Goal: Information Seeking & Learning: Find specific fact

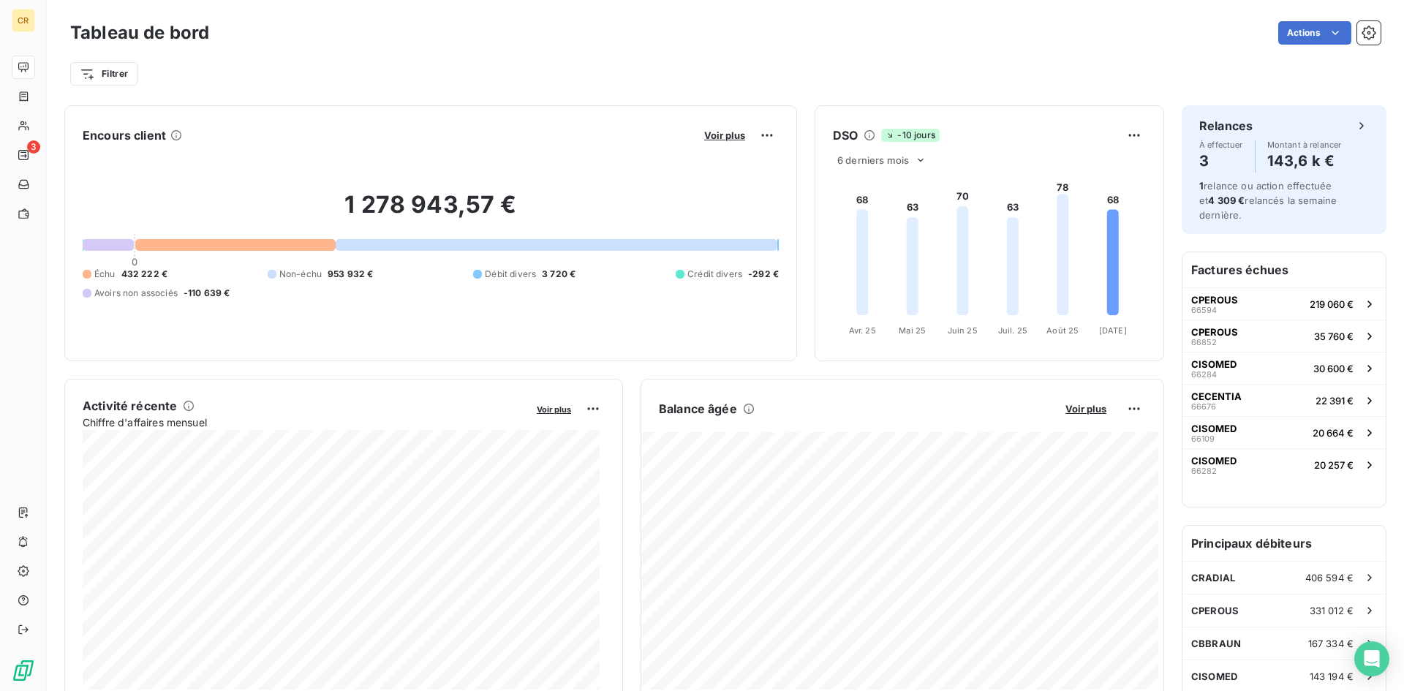
drag, startPoint x: 415, startPoint y: 80, endPoint x: 318, endPoint y: 94, distance: 97.6
click at [411, 78] on div "Filtrer" at bounding box center [725, 74] width 1311 height 28
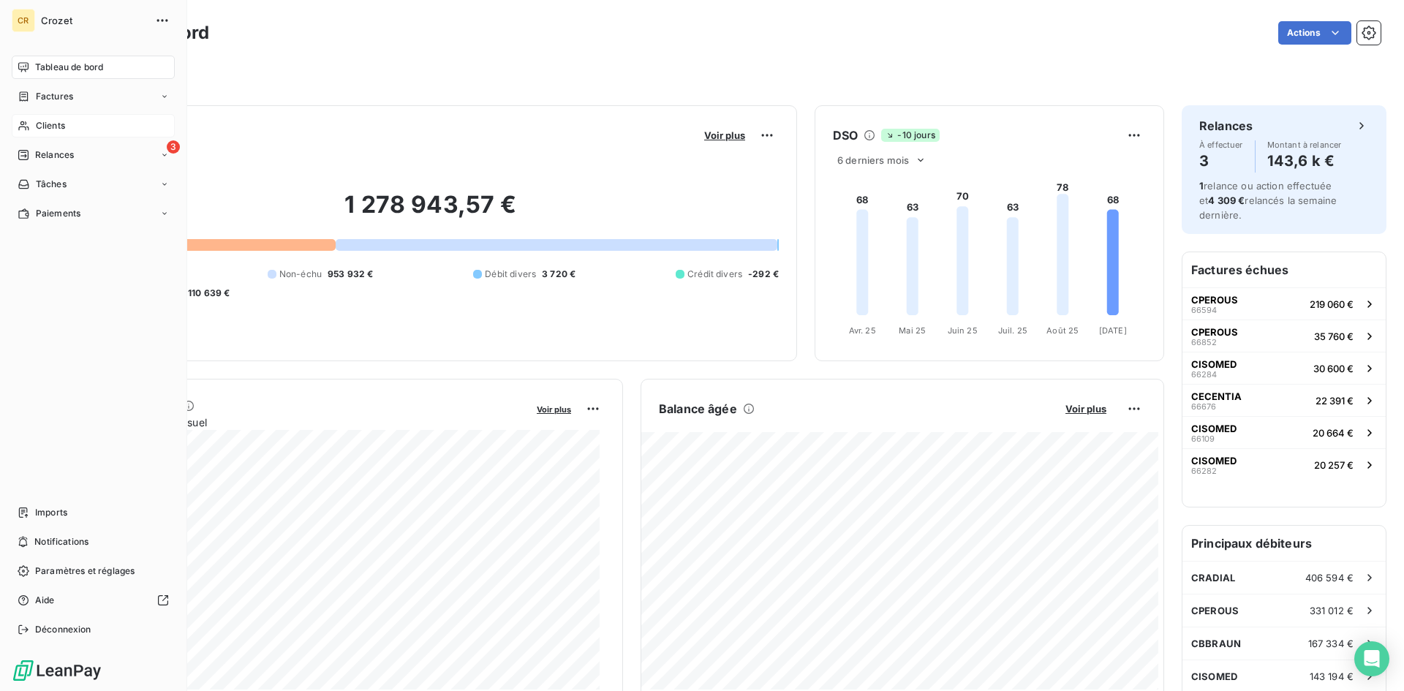
click at [36, 122] on span "Clients" at bounding box center [50, 125] width 29 height 13
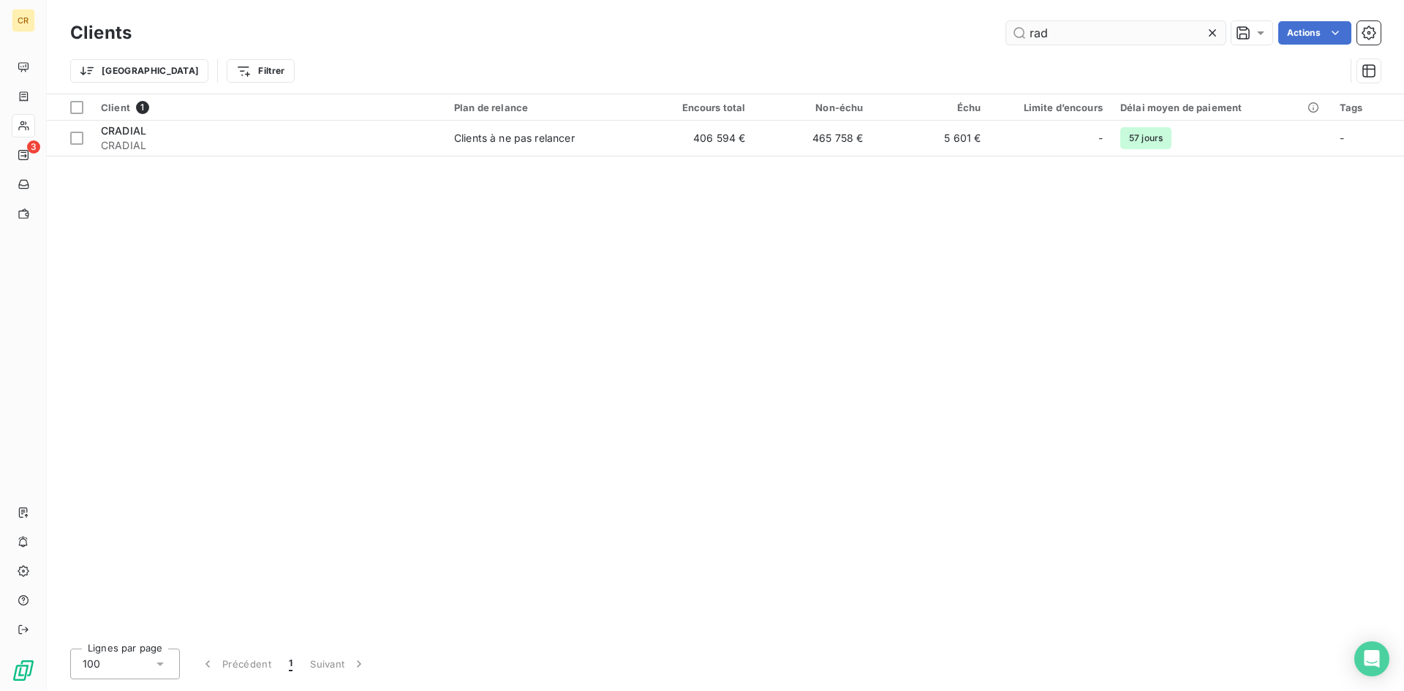
type input "rad"
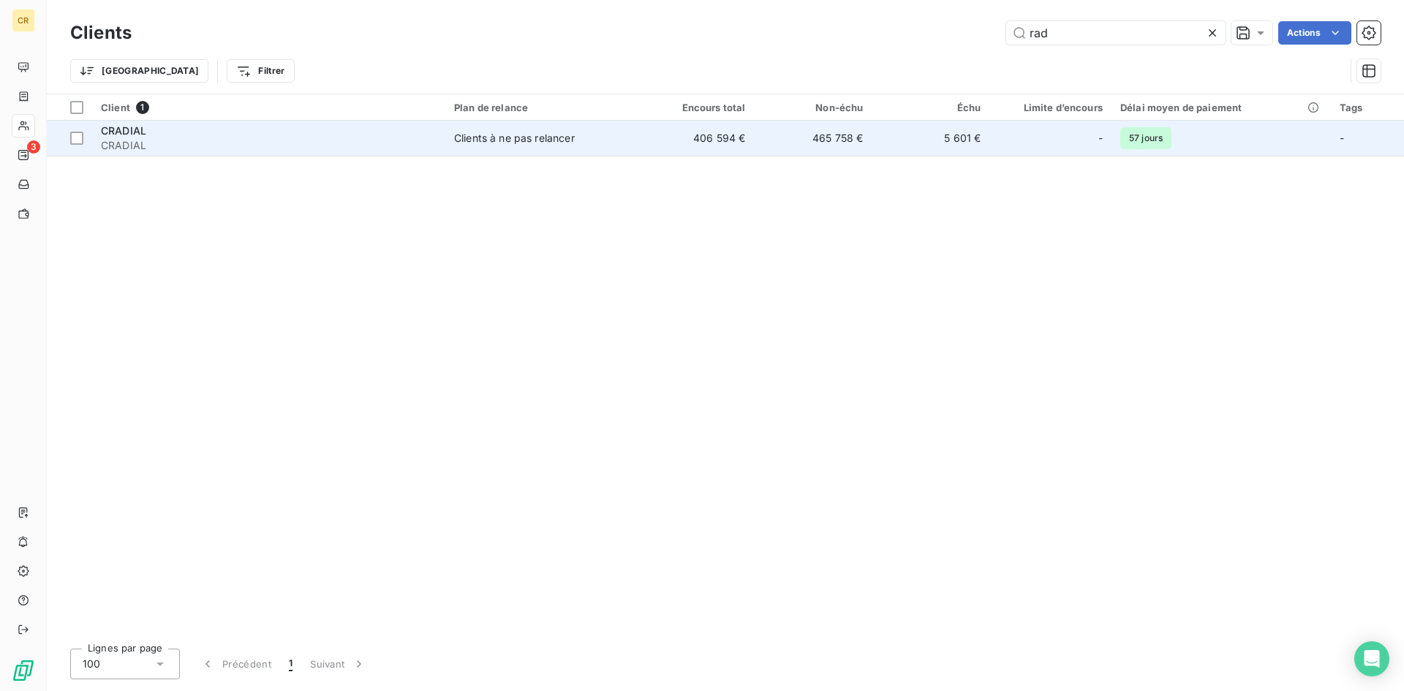
click at [836, 133] on td "465 758 €" at bounding box center [813, 138] width 118 height 35
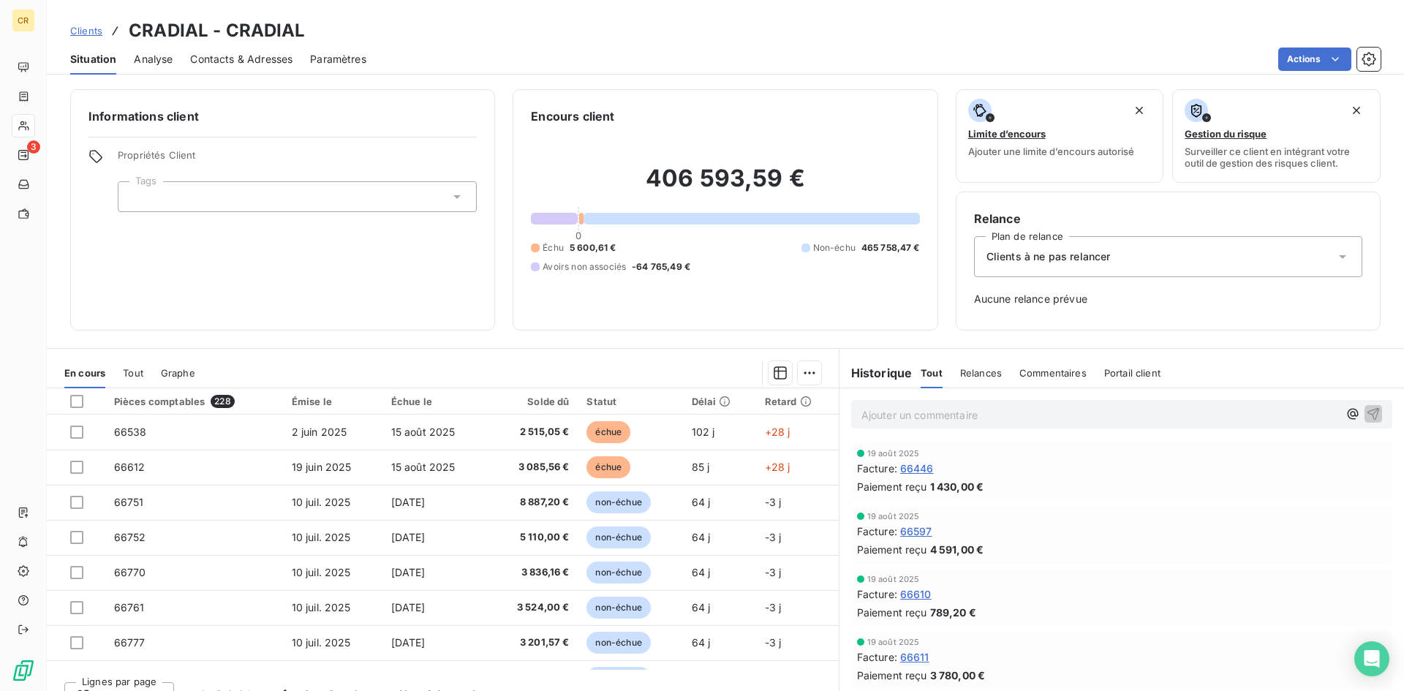
click at [189, 300] on div "Informations client Propriétés Client Tags" at bounding box center [282, 209] width 425 height 241
click at [911, 469] on span "66446" at bounding box center [917, 468] width 34 height 15
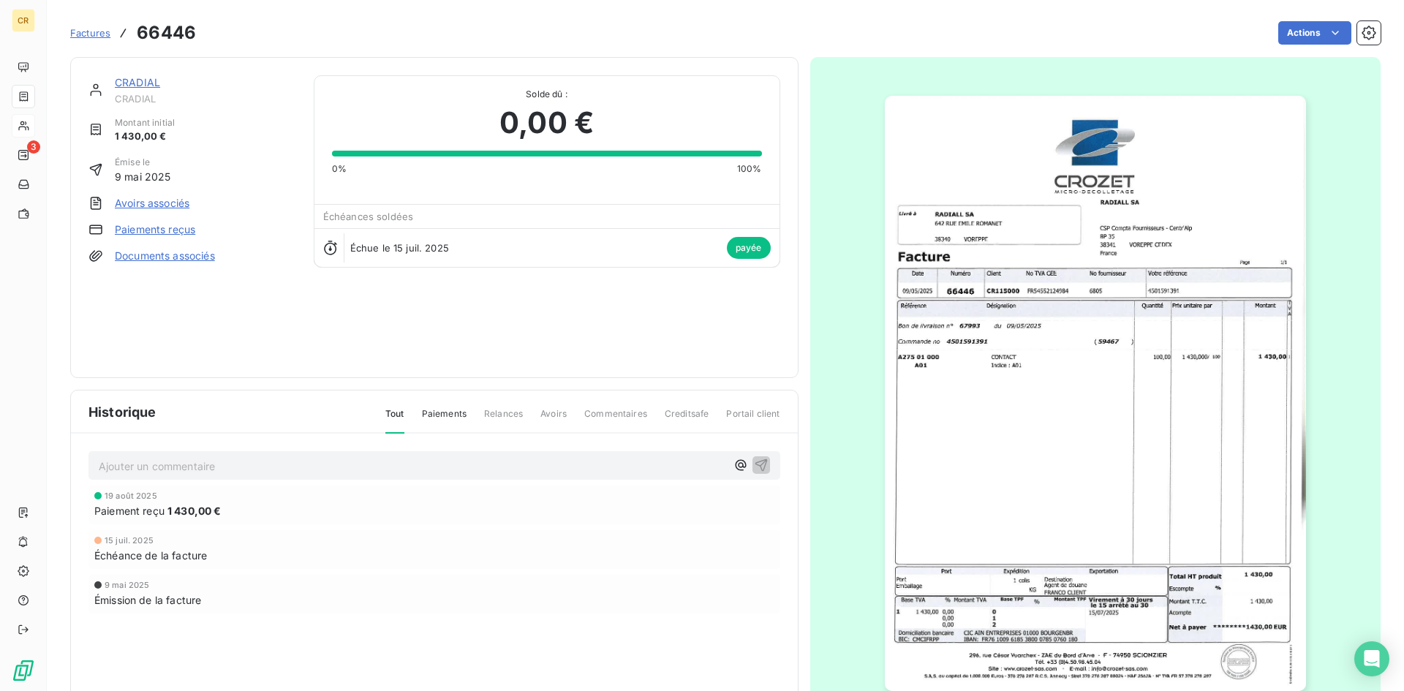
click at [1078, 435] on img "button" at bounding box center [1095, 393] width 421 height 595
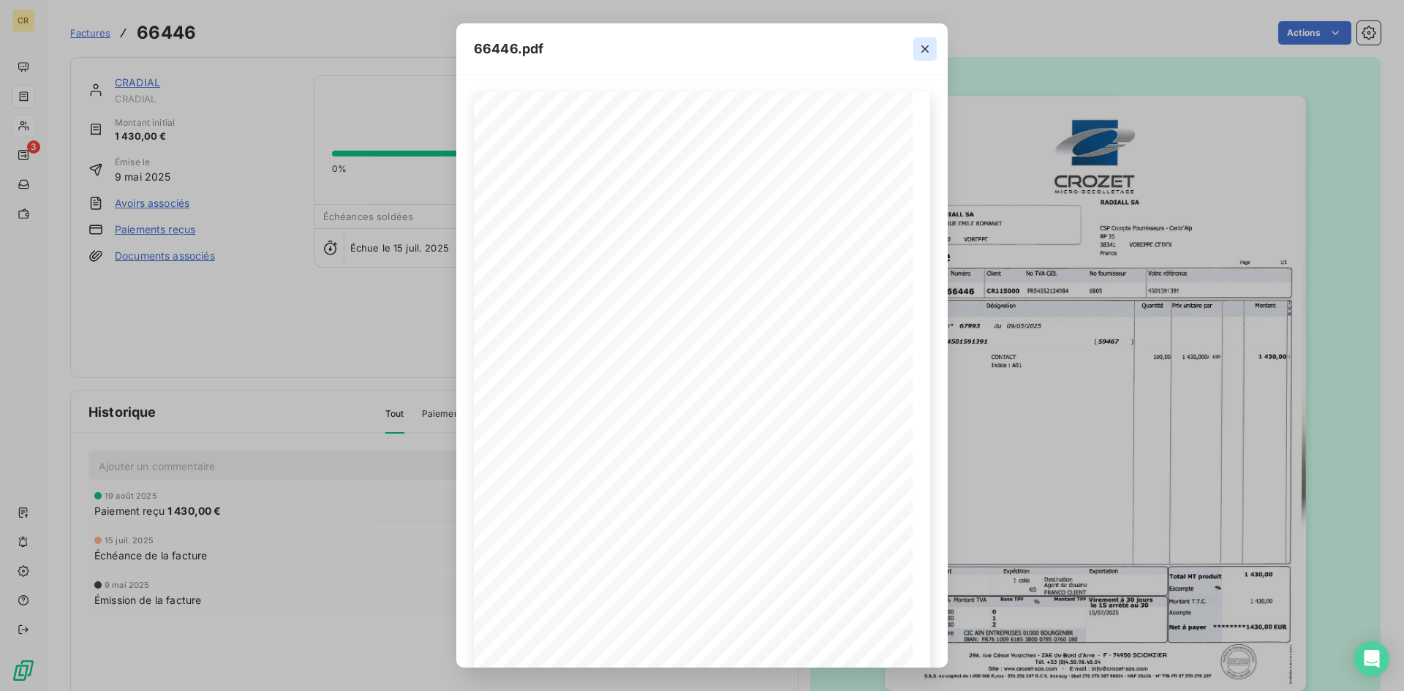
click at [931, 51] on icon "button" at bounding box center [925, 49] width 15 height 15
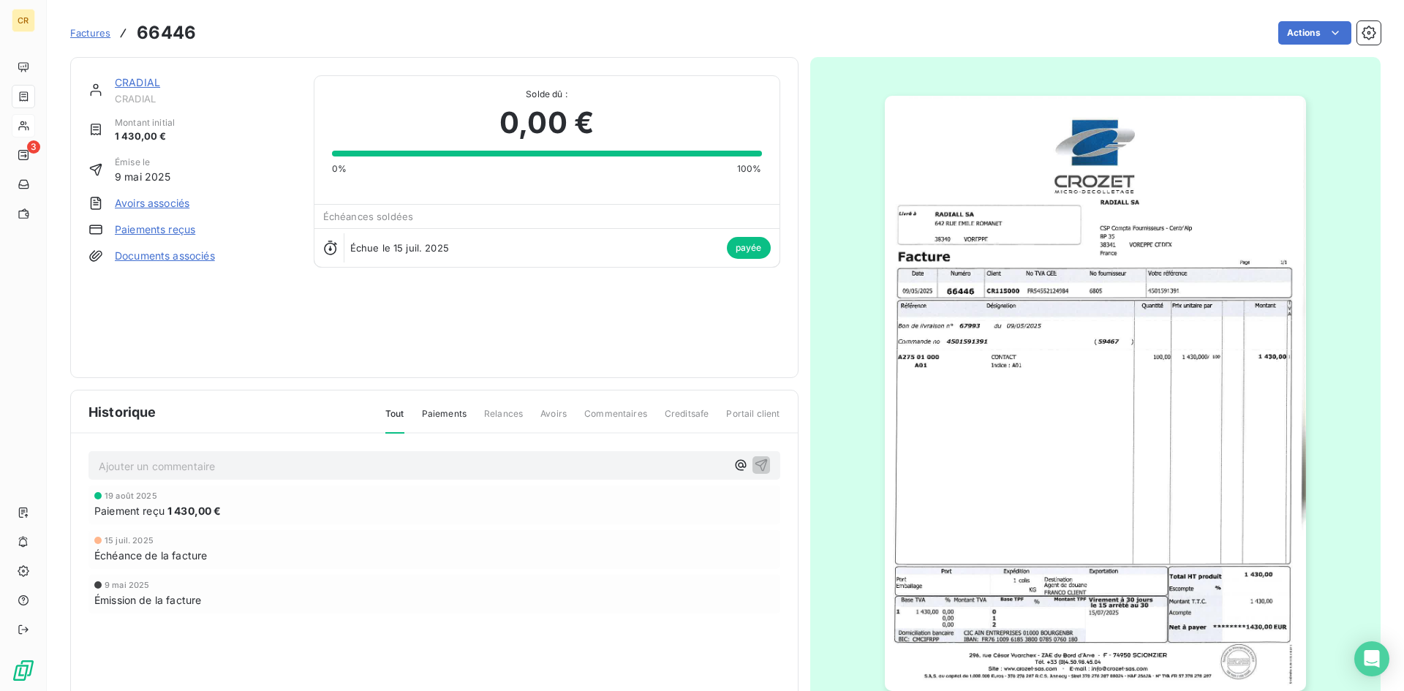
drag, startPoint x: 828, startPoint y: 447, endPoint x: 1369, endPoint y: 380, distance: 544.7
click at [828, 446] on div at bounding box center [1095, 393] width 571 height 673
